Goal: Task Accomplishment & Management: Use online tool/utility

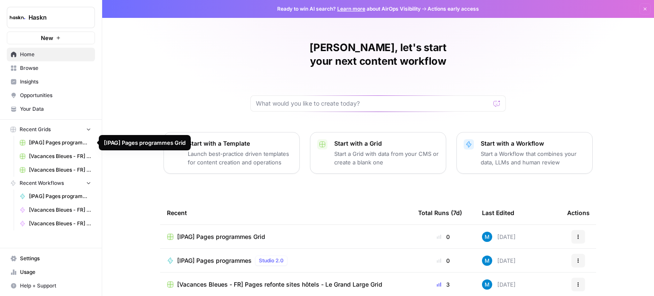
click at [58, 140] on span "[IPAG] Pages programmes Grid" at bounding box center [60, 143] width 62 height 8
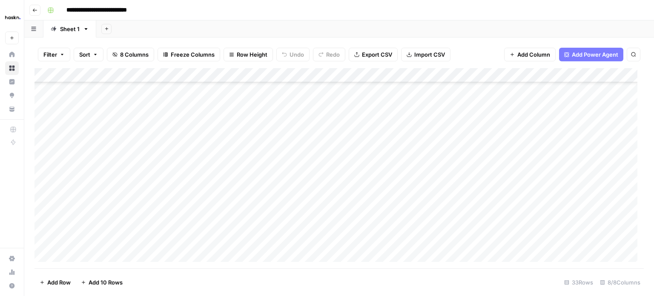
scroll to position [298, 0]
click at [228, 143] on div "Add Column" at bounding box center [338, 168] width 609 height 200
click at [185, 124] on div "Add Column" at bounding box center [338, 168] width 609 height 200
click at [177, 107] on div "Add Column" at bounding box center [338, 168] width 609 height 200
click at [177, 119] on div "Add Column" at bounding box center [338, 168] width 609 height 200
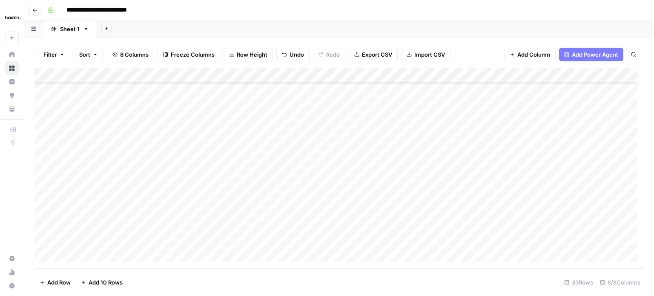
click at [175, 143] on div "Add Column" at bounding box center [338, 168] width 609 height 200
click at [194, 139] on div "Add Column" at bounding box center [338, 168] width 609 height 200
click at [194, 139] on body "**********" at bounding box center [327, 148] width 654 height 296
click at [181, 156] on div "Add Column" at bounding box center [338, 168] width 609 height 200
click at [181, 134] on div "Add Column" at bounding box center [338, 168] width 609 height 200
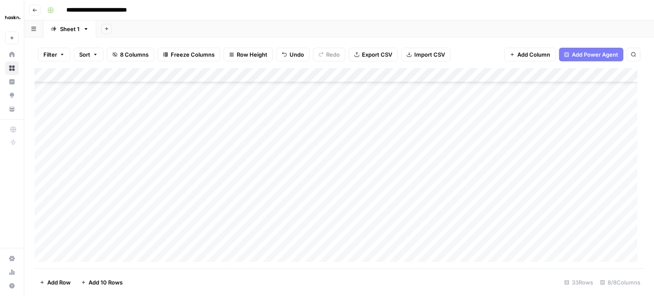
click at [181, 135] on div "Add Column" at bounding box center [338, 168] width 609 height 200
click at [181, 135] on textarea at bounding box center [208, 139] width 136 height 12
click at [182, 157] on div "Add Column" at bounding box center [338, 168] width 609 height 200
click at [188, 128] on div "Add Column" at bounding box center [338, 168] width 609 height 200
click at [187, 136] on div "Add Column" at bounding box center [338, 168] width 609 height 200
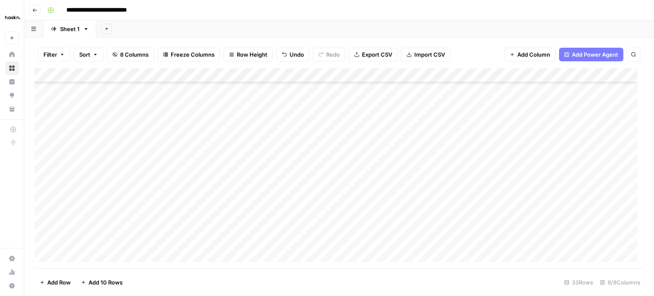
click at [195, 118] on div "Add Column" at bounding box center [338, 168] width 609 height 200
click at [192, 133] on div "Add Column" at bounding box center [338, 168] width 609 height 200
click at [189, 139] on div "Add Column" at bounding box center [338, 168] width 609 height 200
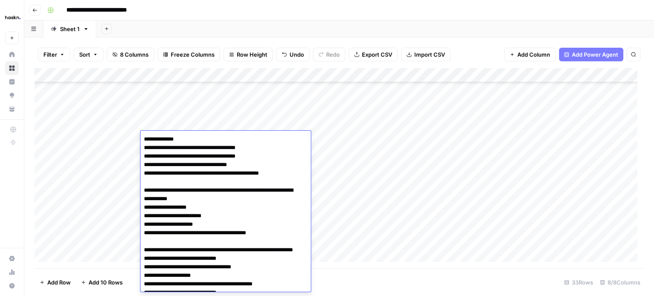
scroll to position [228, 0]
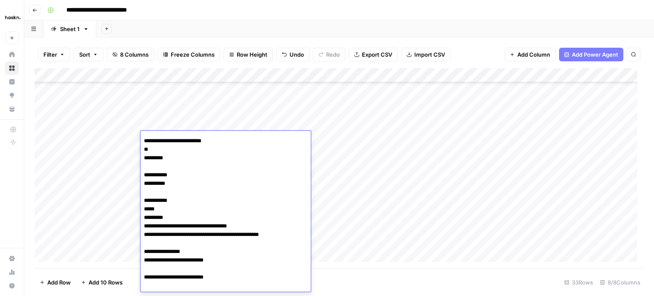
drag, startPoint x: 369, startPoint y: 164, endPoint x: 319, endPoint y: 161, distance: 49.5
click at [368, 163] on div "Add Column" at bounding box center [338, 168] width 609 height 200
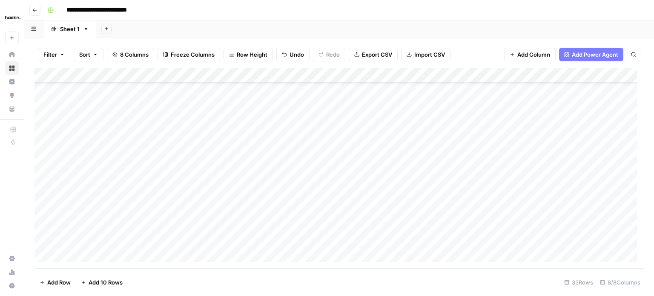
click at [203, 135] on div "Add Column" at bounding box center [338, 168] width 609 height 200
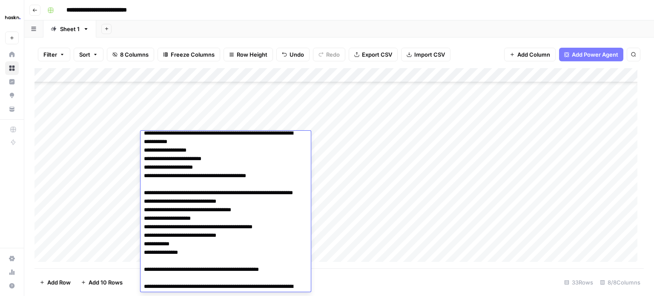
scroll to position [0, 0]
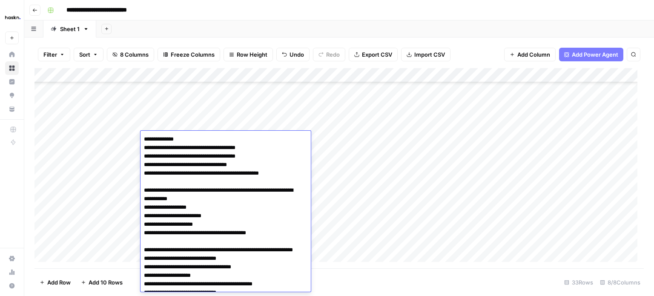
drag, startPoint x: 199, startPoint y: 146, endPoint x: 284, endPoint y: 171, distance: 88.8
type textarea "**********"
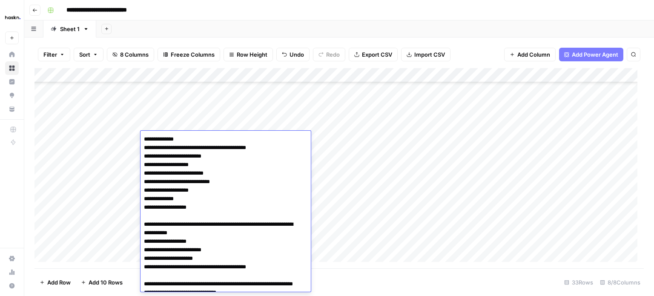
click at [375, 170] on div "Add Column" at bounding box center [338, 168] width 609 height 200
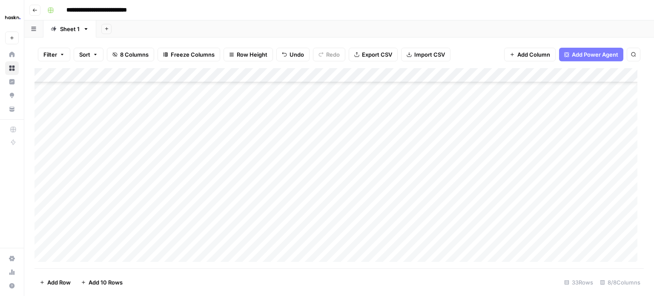
click at [204, 136] on div "Add Column" at bounding box center [338, 168] width 609 height 200
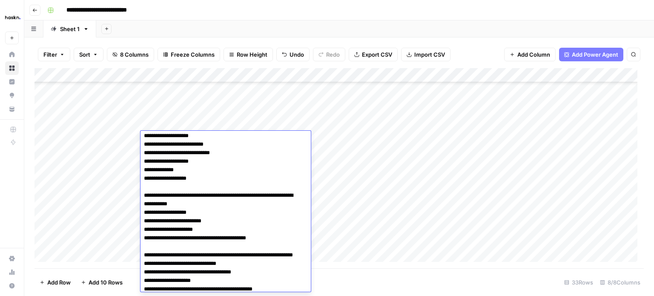
scroll to position [43, 0]
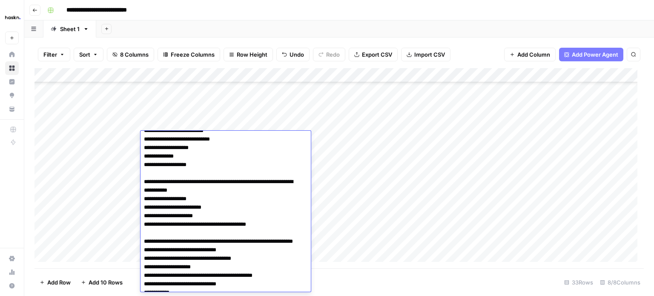
drag, startPoint x: 245, startPoint y: 181, endPoint x: 293, endPoint y: 221, distance: 63.1
click at [293, 221] on textarea at bounding box center [222, 301] width 164 height 421
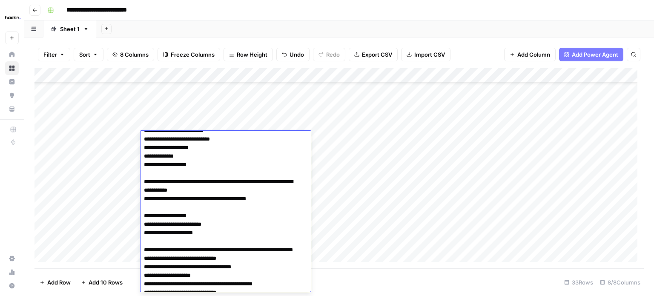
type textarea "**********"
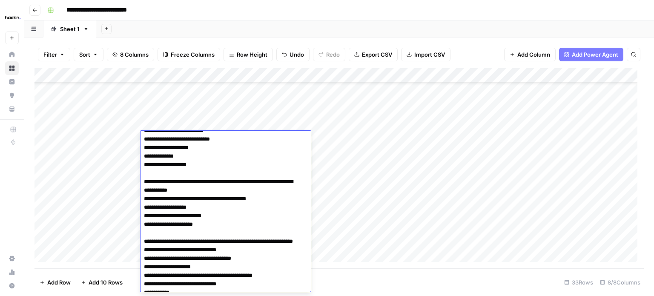
click at [215, 212] on textarea at bounding box center [222, 301] width 164 height 421
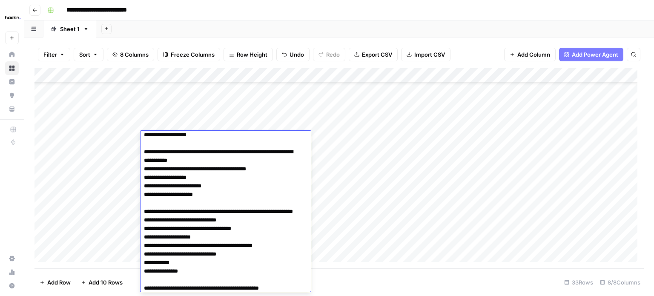
scroll to position [85, 0]
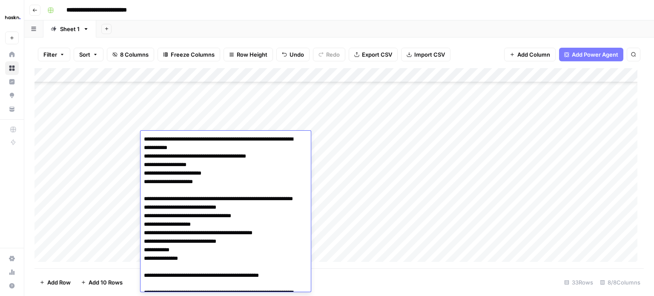
click at [337, 194] on div "Add Column" at bounding box center [338, 168] width 609 height 200
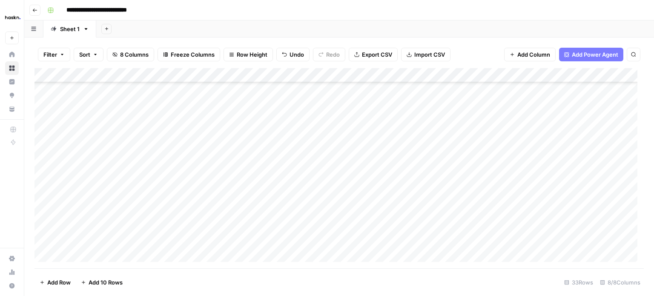
click at [195, 132] on div "Add Column" at bounding box center [338, 168] width 609 height 200
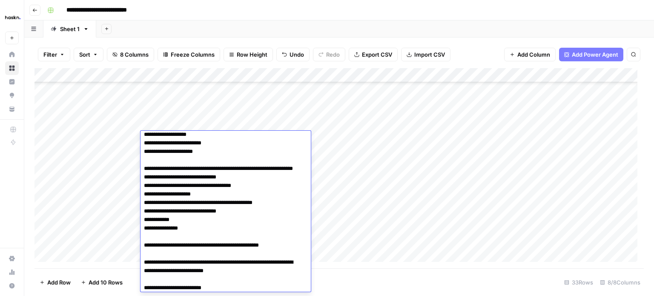
scroll to position [128, 0]
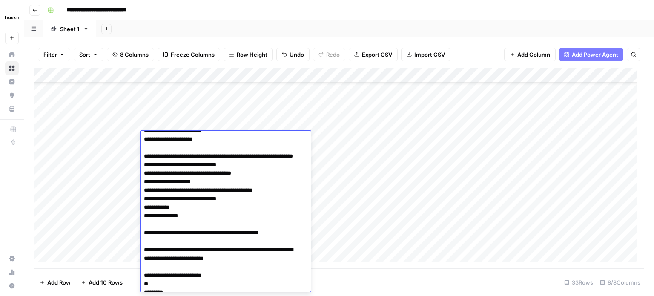
drag, startPoint x: 254, startPoint y: 154, endPoint x: 291, endPoint y: 244, distance: 97.6
click at [291, 244] on textarea at bounding box center [222, 216] width 164 height 421
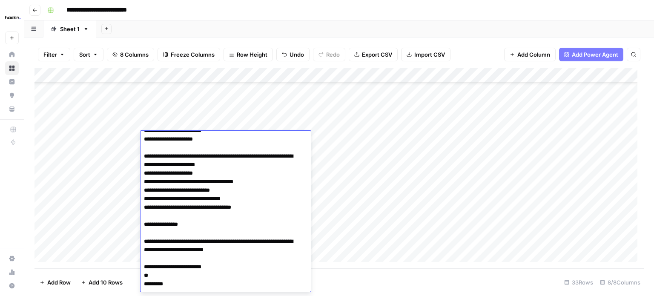
click at [255, 155] on textarea at bounding box center [222, 208] width 164 height 404
click at [143, 180] on textarea at bounding box center [222, 212] width 164 height 412
click at [274, 175] on textarea at bounding box center [222, 208] width 164 height 404
click at [252, 183] on textarea at bounding box center [222, 208] width 164 height 404
click at [147, 200] on textarea at bounding box center [222, 208] width 164 height 404
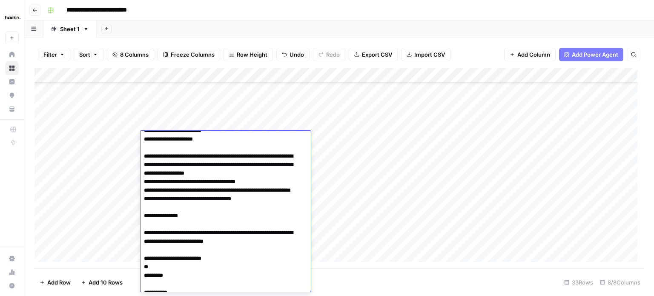
click at [182, 198] on textarea at bounding box center [222, 208] width 164 height 404
click at [145, 208] on textarea at bounding box center [222, 208] width 164 height 404
click at [143, 214] on textarea at bounding box center [222, 203] width 164 height 395
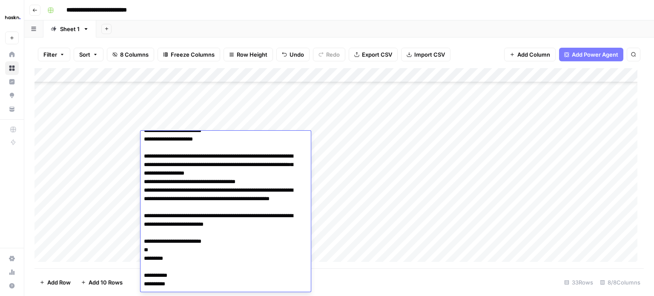
click at [197, 212] on textarea at bounding box center [222, 199] width 164 height 387
click at [193, 209] on textarea at bounding box center [222, 199] width 164 height 387
click at [146, 182] on textarea at bounding box center [222, 199] width 164 height 387
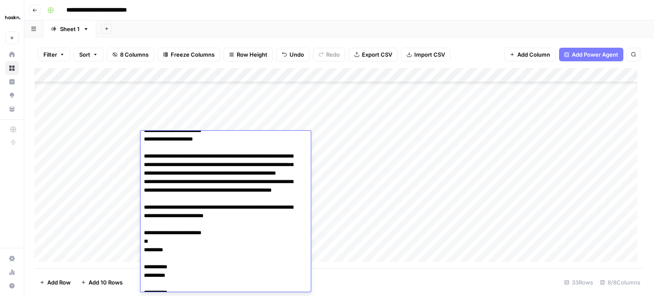
click at [145, 172] on textarea at bounding box center [222, 199] width 164 height 387
click at [203, 205] on textarea at bounding box center [222, 199] width 164 height 387
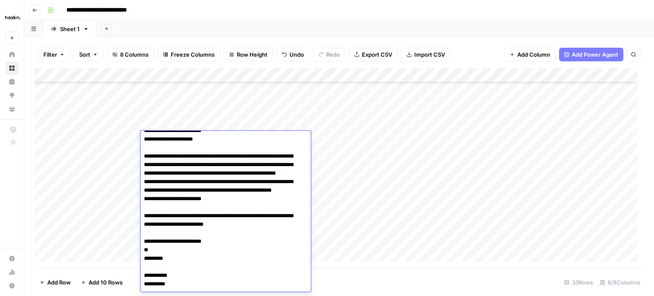
paste textarea "**********"
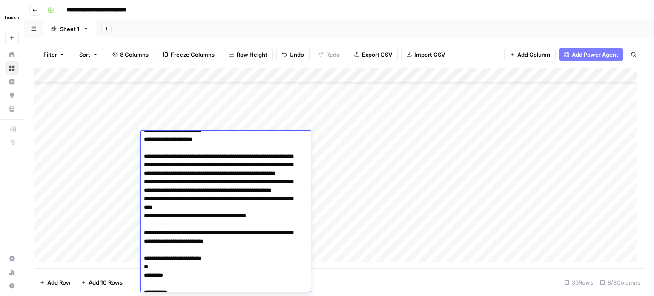
click at [143, 232] on textarea at bounding box center [222, 212] width 164 height 412
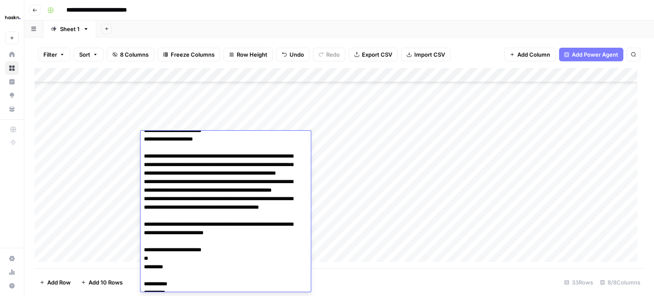
click at [163, 238] on textarea at bounding box center [222, 212] width 164 height 412
click at [170, 235] on textarea at bounding box center [222, 212] width 164 height 412
type textarea "**********"
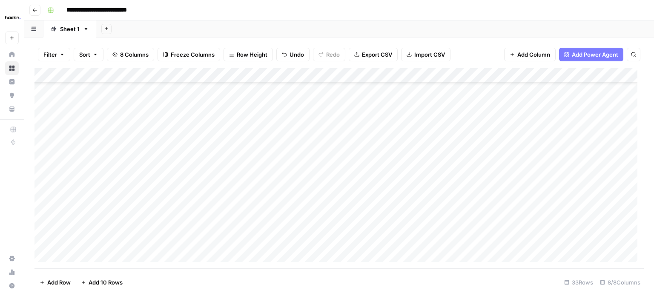
click at [199, 138] on div "Add Column" at bounding box center [338, 168] width 609 height 200
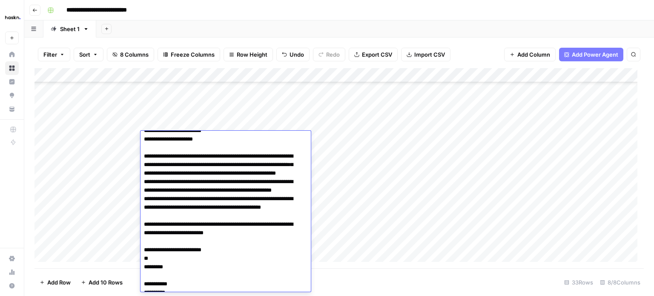
click at [206, 229] on textarea at bounding box center [222, 212] width 164 height 412
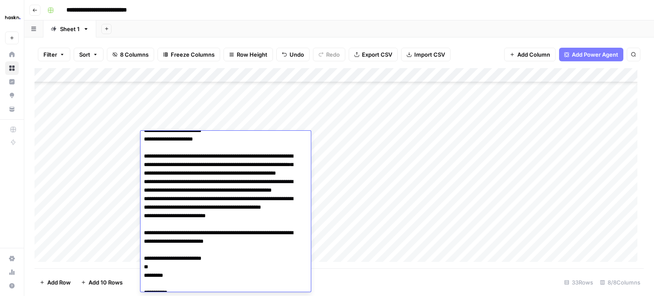
paste textarea "**********"
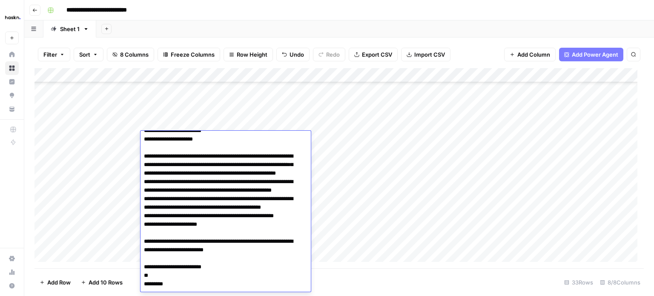
click at [152, 252] on textarea at bounding box center [222, 225] width 164 height 438
click at [150, 253] on textarea at bounding box center [222, 225] width 164 height 438
click at [247, 247] on textarea at bounding box center [222, 220] width 164 height 429
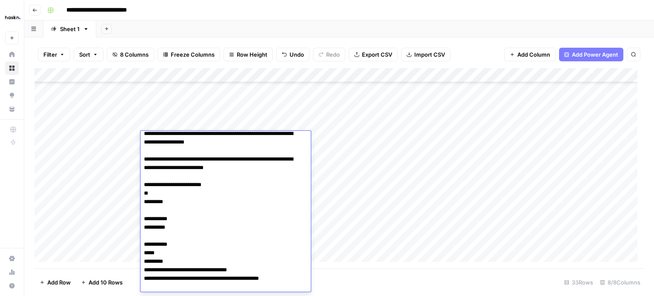
scroll to position [213, 0]
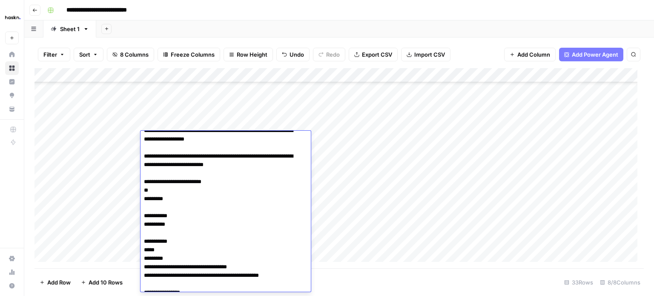
click at [192, 209] on textarea at bounding box center [222, 134] width 164 height 429
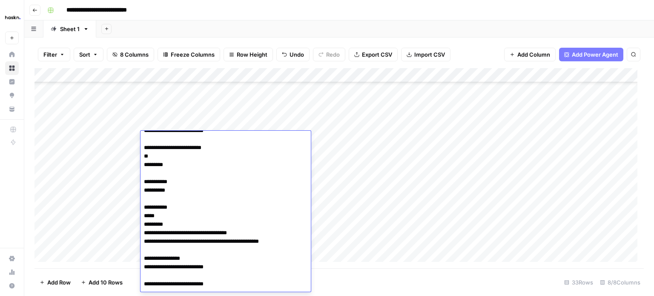
scroll to position [271, 0]
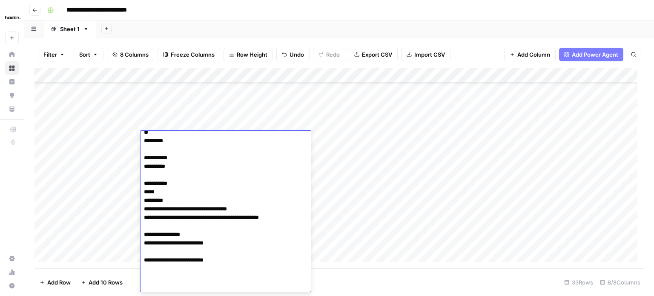
drag, startPoint x: 188, startPoint y: 206, endPoint x: 227, endPoint y: 266, distance: 72.0
click at [227, 266] on textarea at bounding box center [222, 76] width 164 height 429
paste textarea "**********"
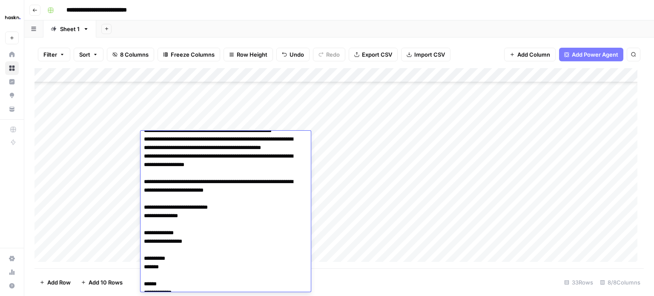
scroll to position [166, 0]
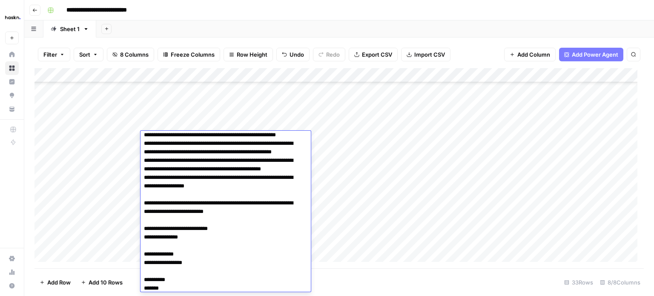
click at [264, 209] on textarea at bounding box center [222, 203] width 164 height 472
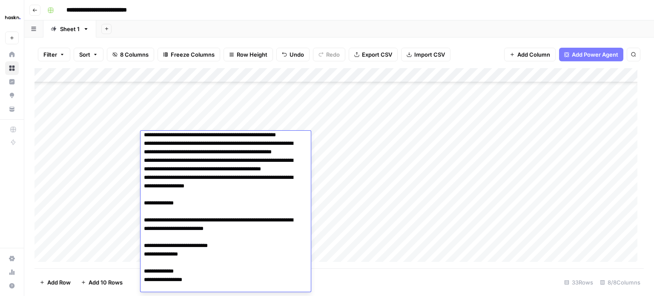
paste textarea "**********"
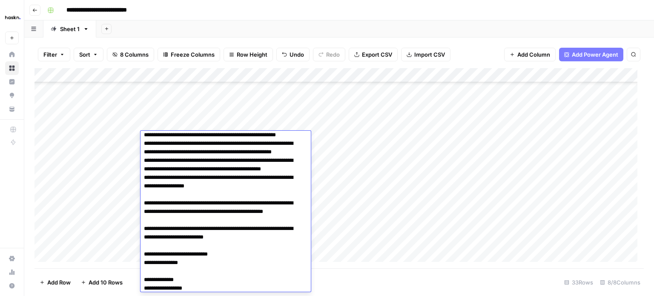
click at [187, 228] on textarea at bounding box center [222, 220] width 164 height 506
type textarea "**********"
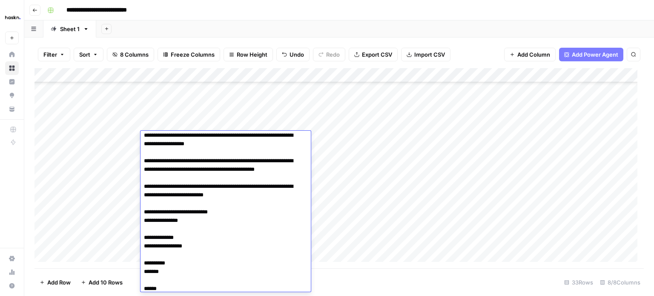
scroll to position [209, 0]
click at [340, 178] on div "Add Column" at bounding box center [338, 168] width 609 height 200
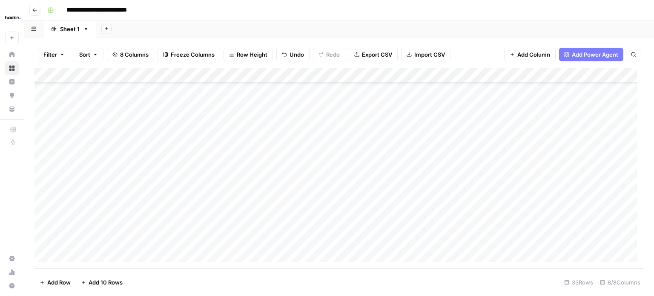
click at [239, 140] on div "Add Column" at bounding box center [338, 168] width 609 height 200
click at [192, 129] on div "Add Column" at bounding box center [338, 168] width 609 height 200
click at [198, 123] on div "Add Column" at bounding box center [338, 168] width 609 height 200
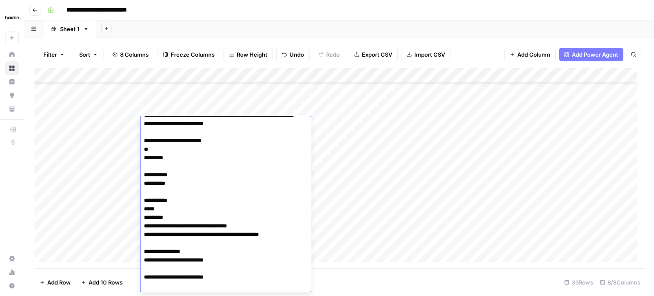
click at [198, 123] on textarea at bounding box center [222, 98] width 164 height 387
click at [186, 126] on textarea at bounding box center [222, 98] width 164 height 387
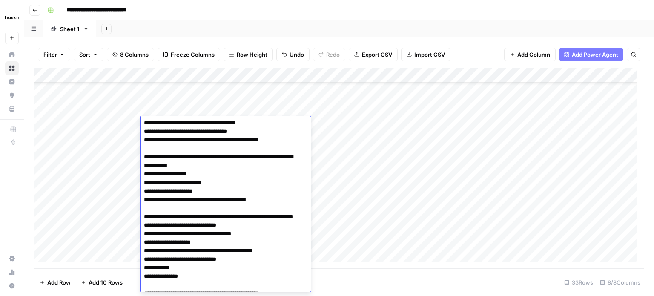
scroll to position [0, 0]
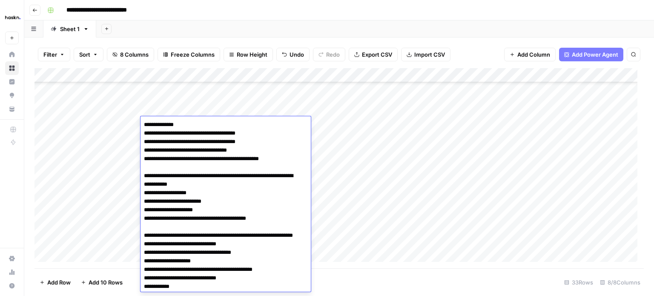
drag, startPoint x: 199, startPoint y: 132, endPoint x: 283, endPoint y: 161, distance: 88.7
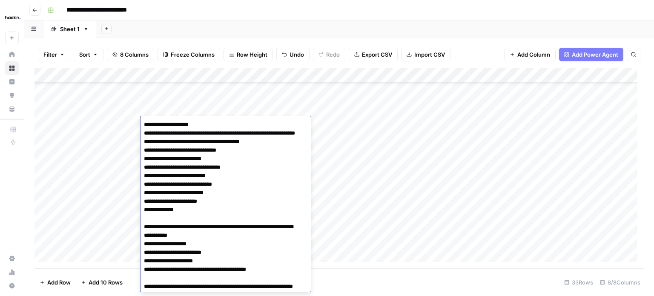
type textarea "**********"
drag, startPoint x: 220, startPoint y: 214, endPoint x: 225, endPoint y: 223, distance: 9.7
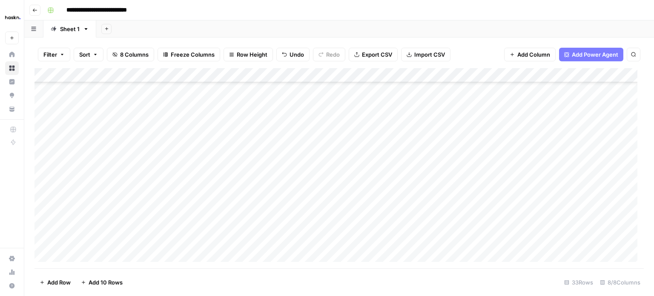
click at [367, 183] on div "Add Column" at bounding box center [338, 168] width 609 height 200
click at [185, 137] on div "Add Column" at bounding box center [338, 168] width 609 height 200
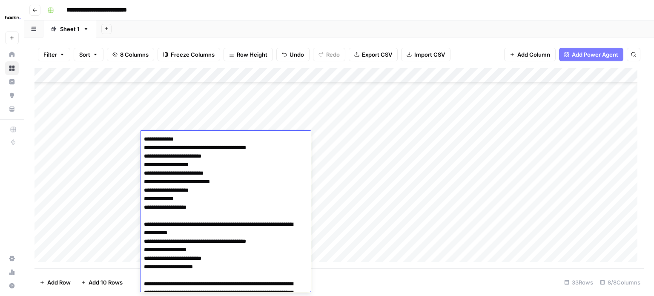
scroll to position [347, 0]
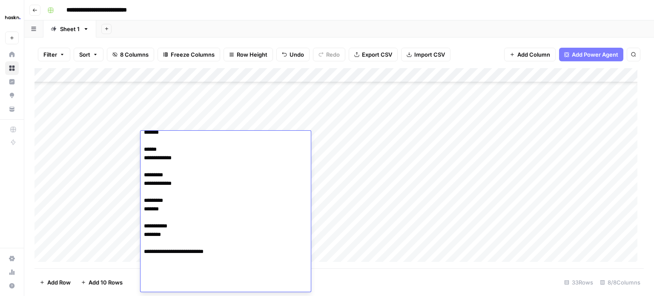
click at [189, 122] on div "Add Column" at bounding box center [338, 168] width 609 height 200
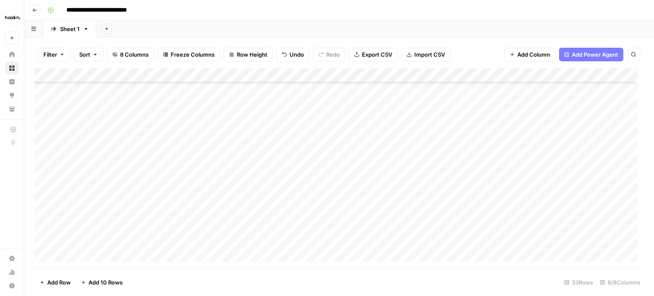
click at [189, 122] on div "Add Column" at bounding box center [338, 168] width 609 height 200
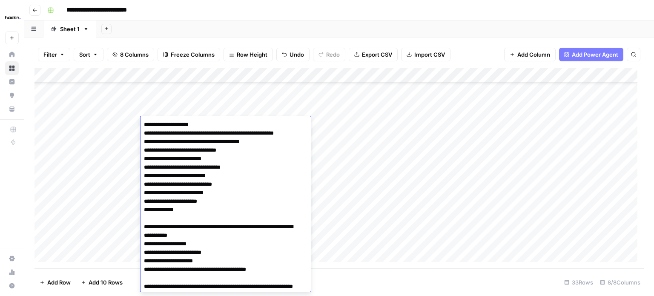
scroll to position [43, 0]
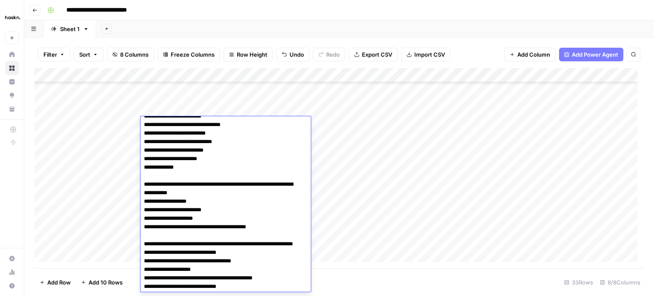
click at [359, 170] on div "Add Column" at bounding box center [338, 168] width 609 height 200
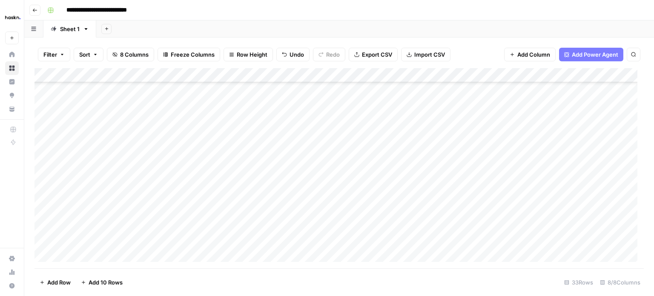
click at [199, 122] on div "Add Column" at bounding box center [338, 168] width 609 height 200
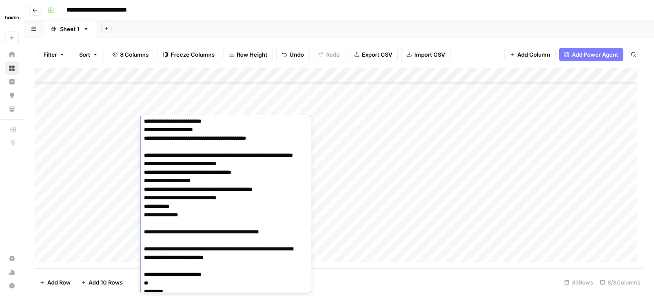
scroll to position [94, 0]
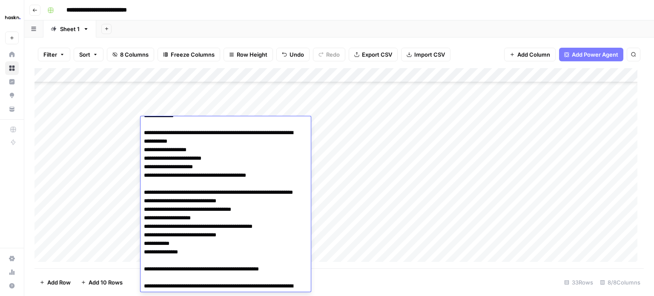
drag, startPoint x: 253, startPoint y: 193, endPoint x: 298, endPoint y: 282, distance: 100.0
click at [298, 282] on textarea at bounding box center [222, 244] width 164 height 438
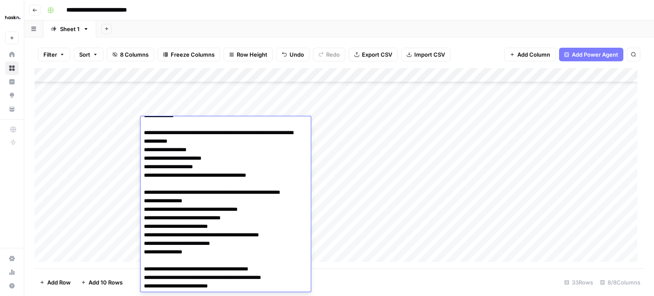
scroll to position [109, 0]
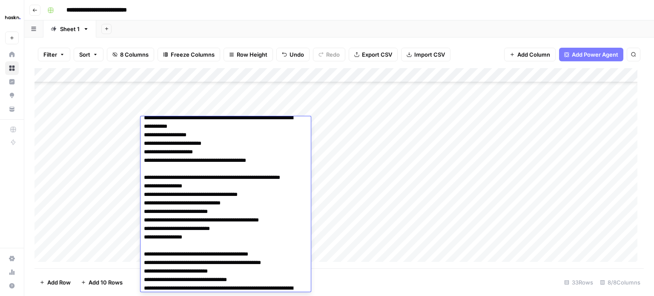
click at [238, 223] on textarea at bounding box center [222, 237] width 164 height 455
click at [226, 244] on textarea at bounding box center [222, 237] width 164 height 455
click at [210, 252] on textarea at bounding box center [222, 237] width 164 height 455
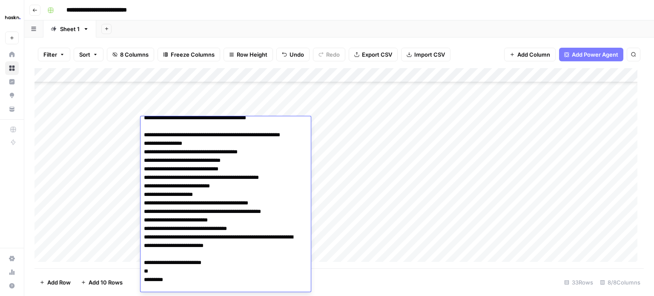
scroll to position [194, 0]
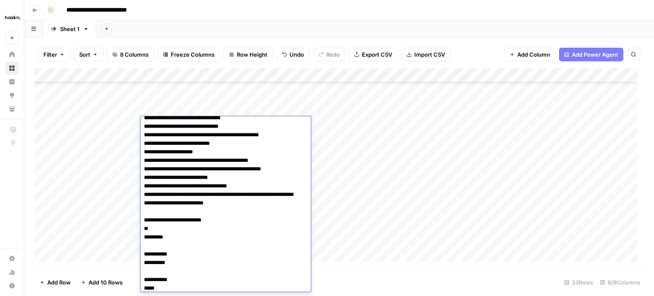
click at [257, 194] on textarea at bounding box center [222, 148] width 164 height 446
type textarea "**********"
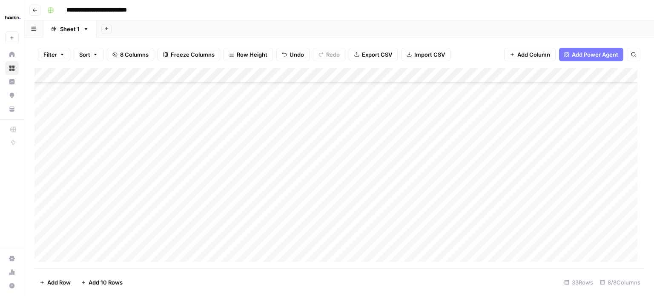
click at [376, 173] on div "Add Column" at bounding box center [338, 168] width 609 height 200
click at [194, 125] on div "Add Column" at bounding box center [338, 168] width 609 height 200
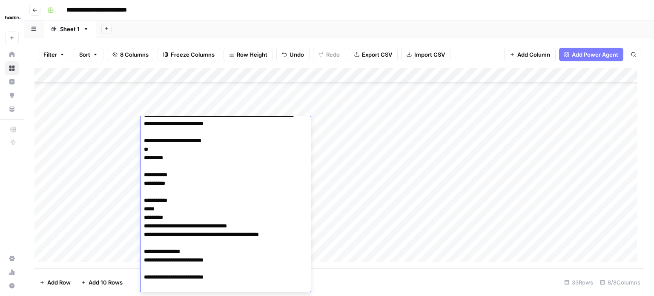
scroll to position [281, 0]
drag, startPoint x: 221, startPoint y: 271, endPoint x: 189, endPoint y: 150, distance: 124.8
click at [189, 150] on textarea at bounding box center [222, 64] width 164 height 455
type textarea "**********"
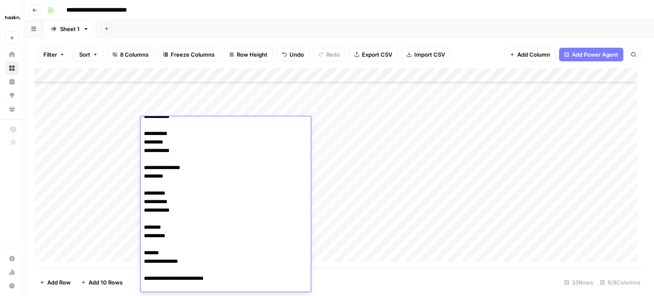
scroll to position [315, 0]
click at [337, 176] on div "Add Column" at bounding box center [338, 168] width 609 height 200
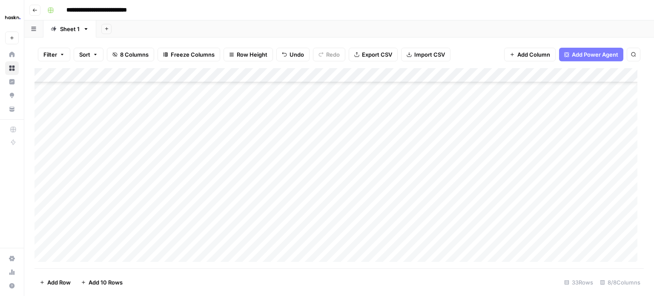
click at [259, 144] on div "Add Column" at bounding box center [338, 168] width 609 height 200
click at [115, 139] on div "Add Column" at bounding box center [338, 168] width 609 height 200
click at [243, 137] on div "Add Column" at bounding box center [338, 168] width 609 height 200
type textarea "**********"
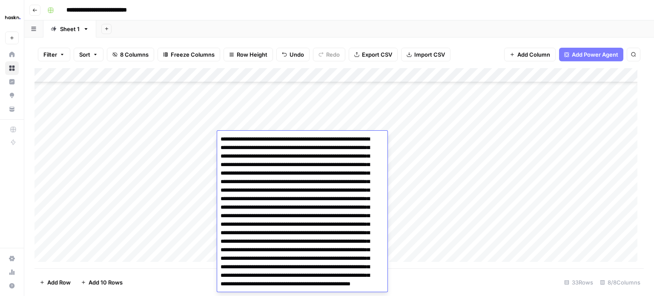
scroll to position [30, 0]
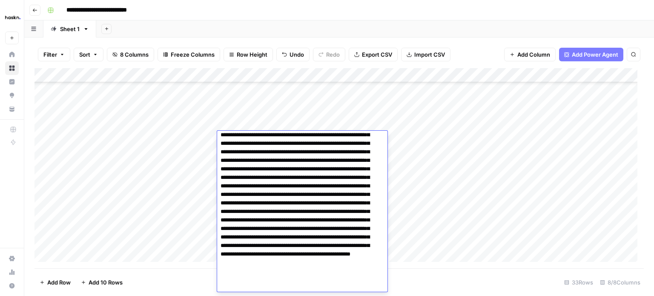
click at [179, 149] on div "Add Column" at bounding box center [338, 168] width 609 height 200
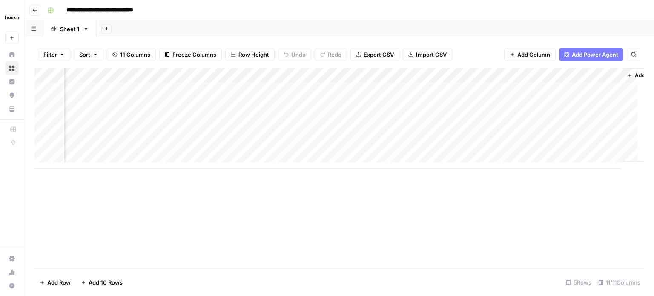
scroll to position [0, 734]
click at [527, 89] on div "Add Column" at bounding box center [338, 118] width 609 height 100
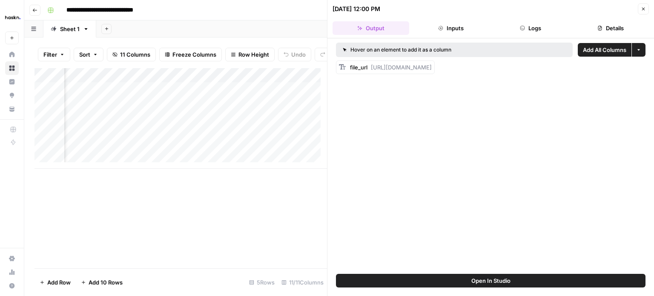
click at [641, 11] on button "Close" at bounding box center [643, 8] width 11 height 11
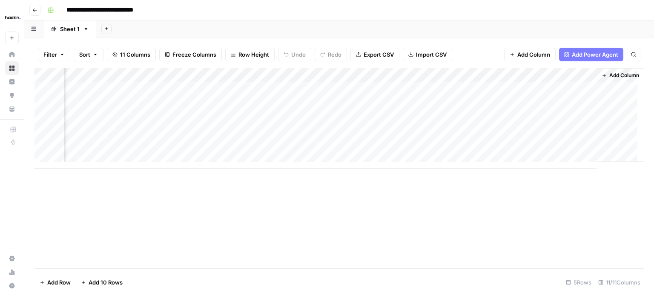
scroll to position [0, 760]
click at [587, 89] on div "Add Column" at bounding box center [338, 118] width 609 height 100
click at [510, 87] on div "Add Column" at bounding box center [338, 118] width 609 height 100
click at [586, 88] on div "Add Column" at bounding box center [338, 118] width 609 height 100
